Goal: Information Seeking & Learning: Learn about a topic

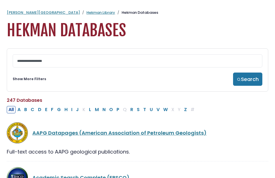
select select "Database Subject Filter"
select select "Database Vendors Filter"
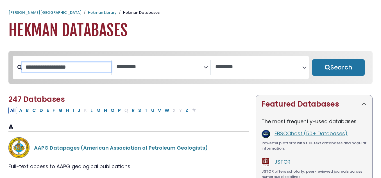
click at [96, 69] on input "Search database by title or keyword" at bounding box center [66, 66] width 89 height 9
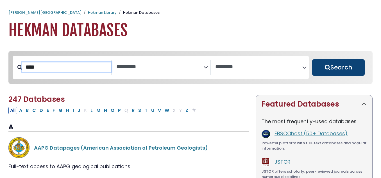
type input "****"
click at [274, 71] on button "Search" at bounding box center [338, 67] width 53 height 16
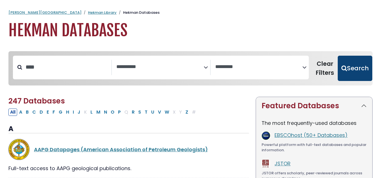
select select "Database Subject Filter"
select select "Database Vendors Filter"
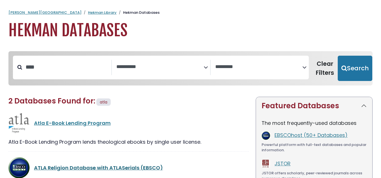
click at [94, 169] on link "ATLA Religion Database with ATLASerials (EBSCO)" at bounding box center [98, 167] width 129 height 7
